Goal: Find specific page/section: Find specific page/section

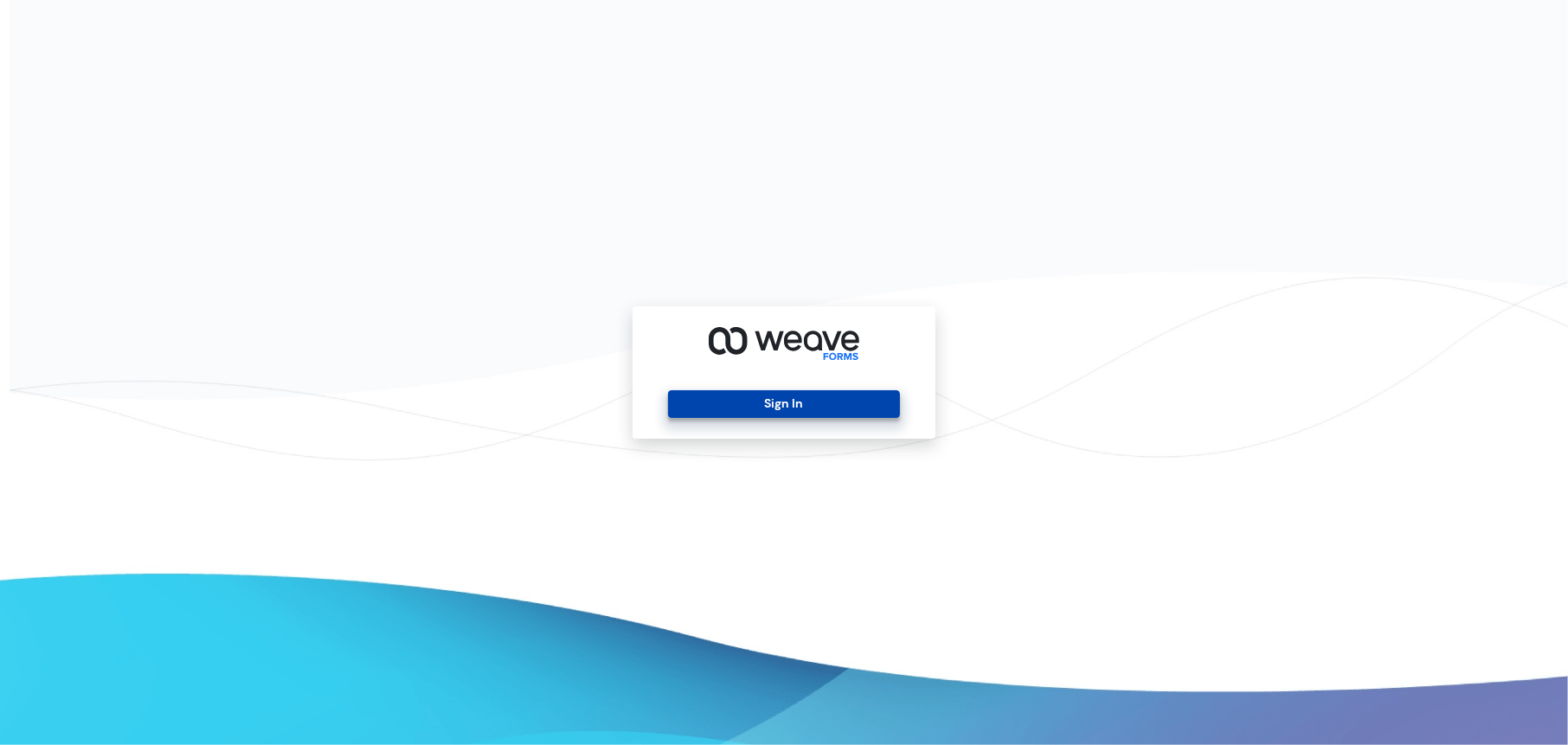
click at [852, 413] on button "Sign In" at bounding box center [784, 404] width 231 height 28
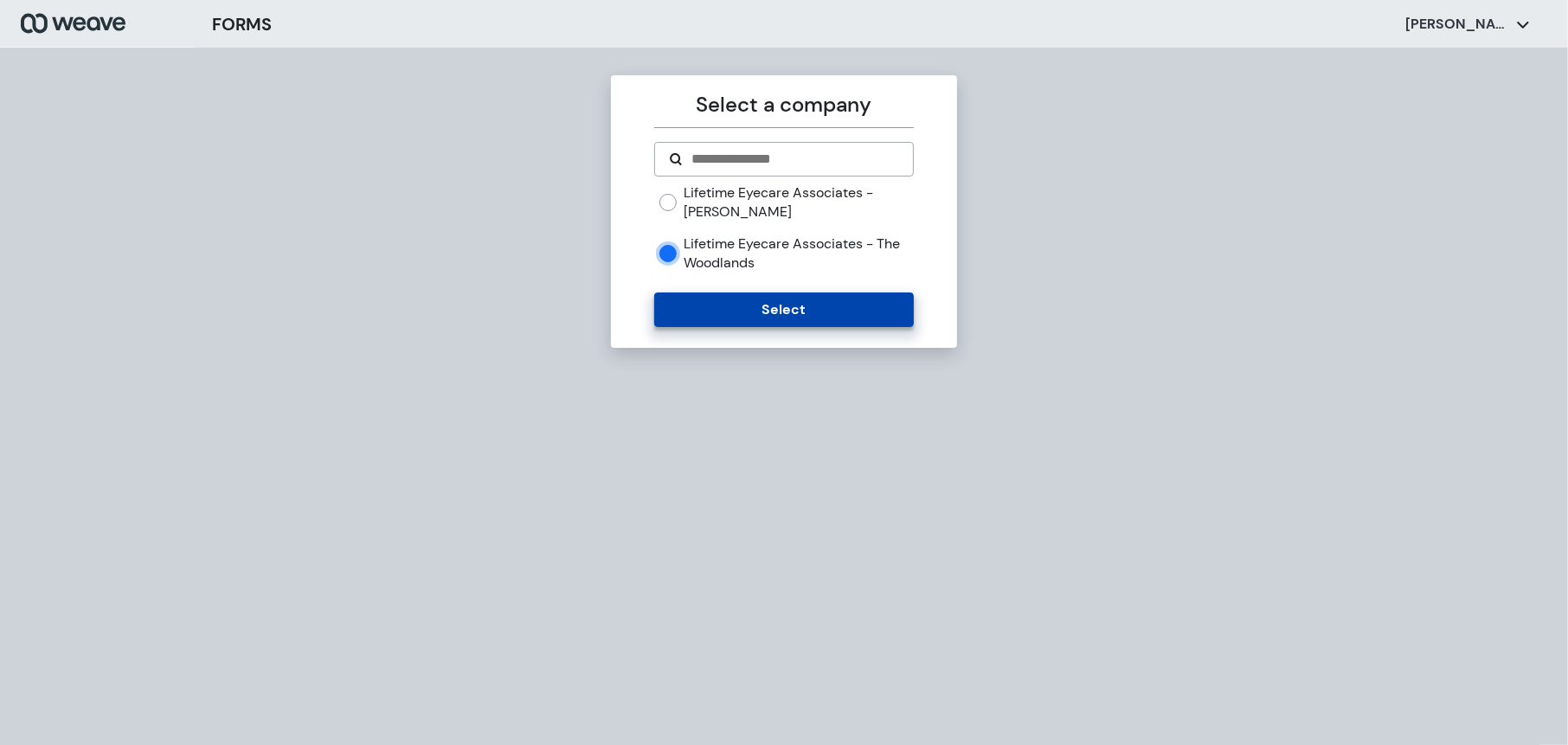
click at [791, 317] on button "Select" at bounding box center [784, 309] width 259 height 35
